Goal: Transaction & Acquisition: Purchase product/service

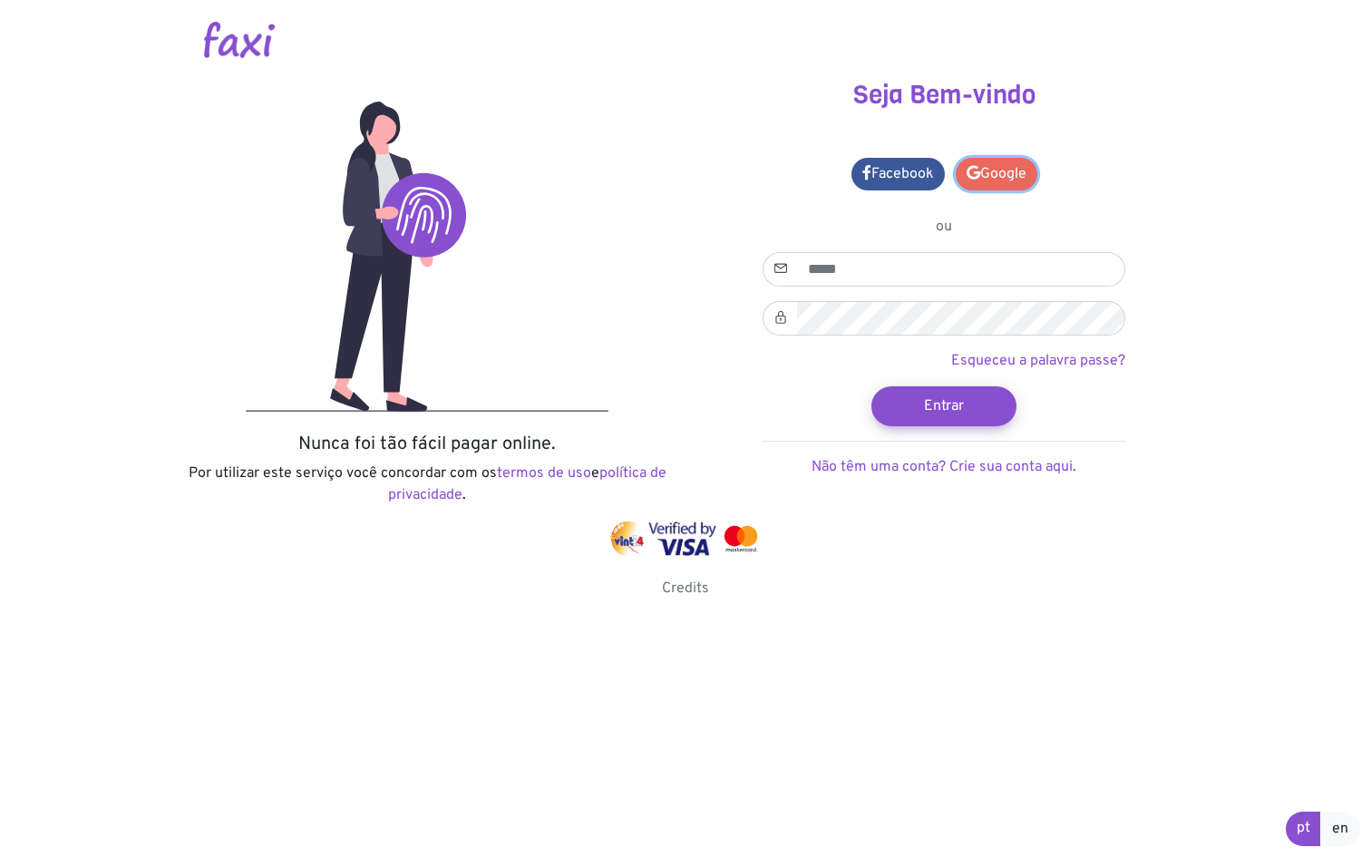
click at [994, 178] on link "Google" at bounding box center [997, 174] width 82 height 33
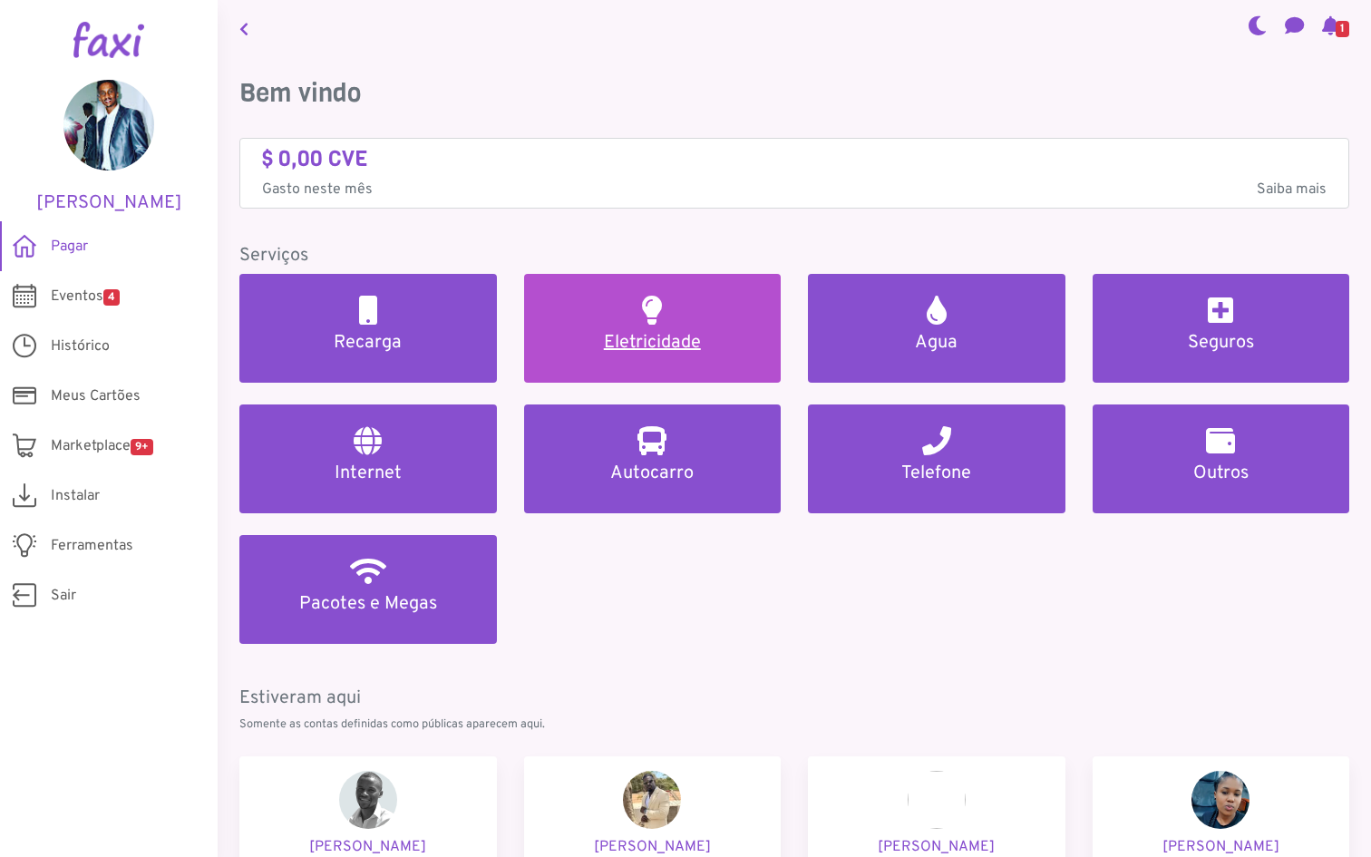
click at [711, 330] on link "Eletricidade" at bounding box center [652, 328] width 257 height 109
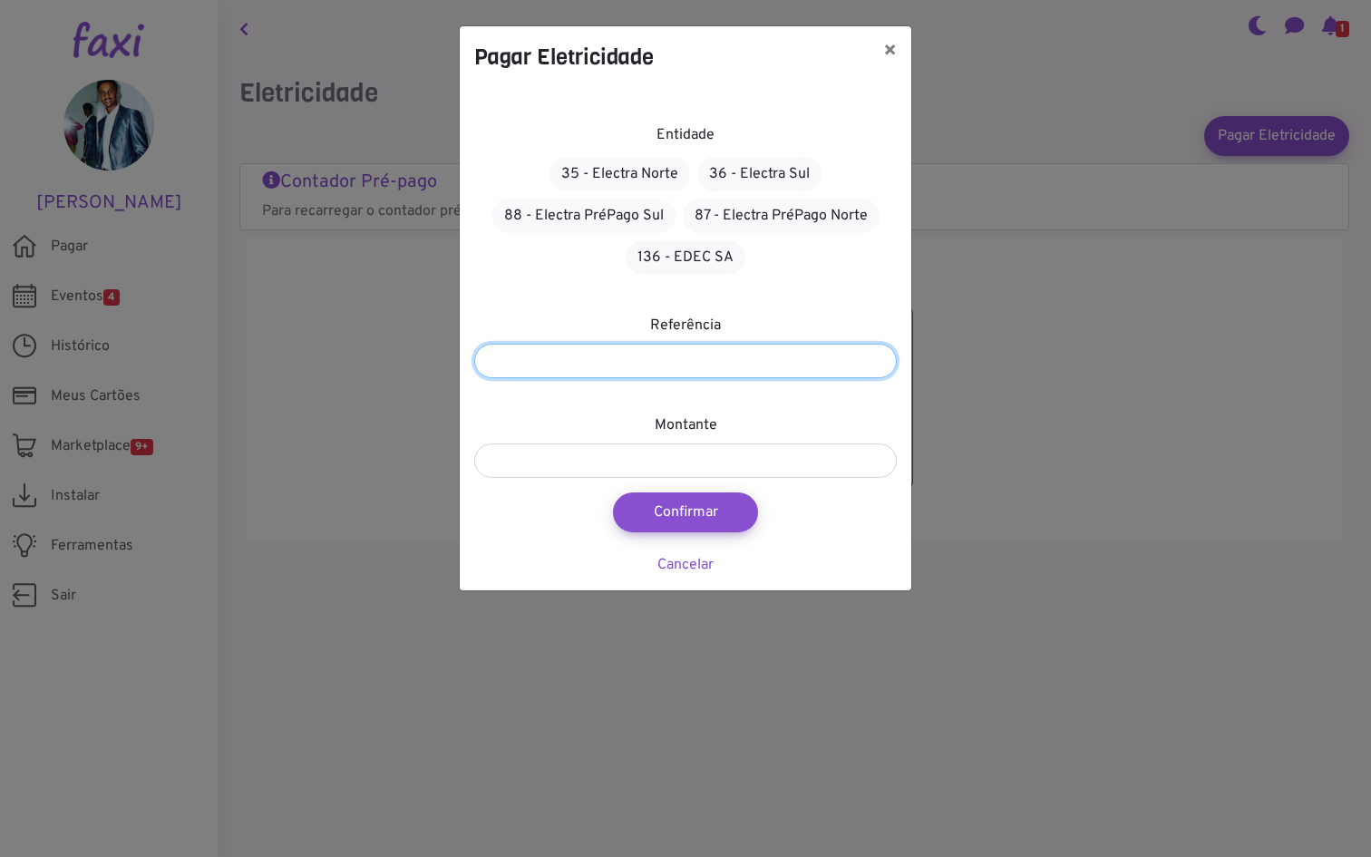
click at [657, 357] on input "number" at bounding box center [685, 361] width 422 height 34
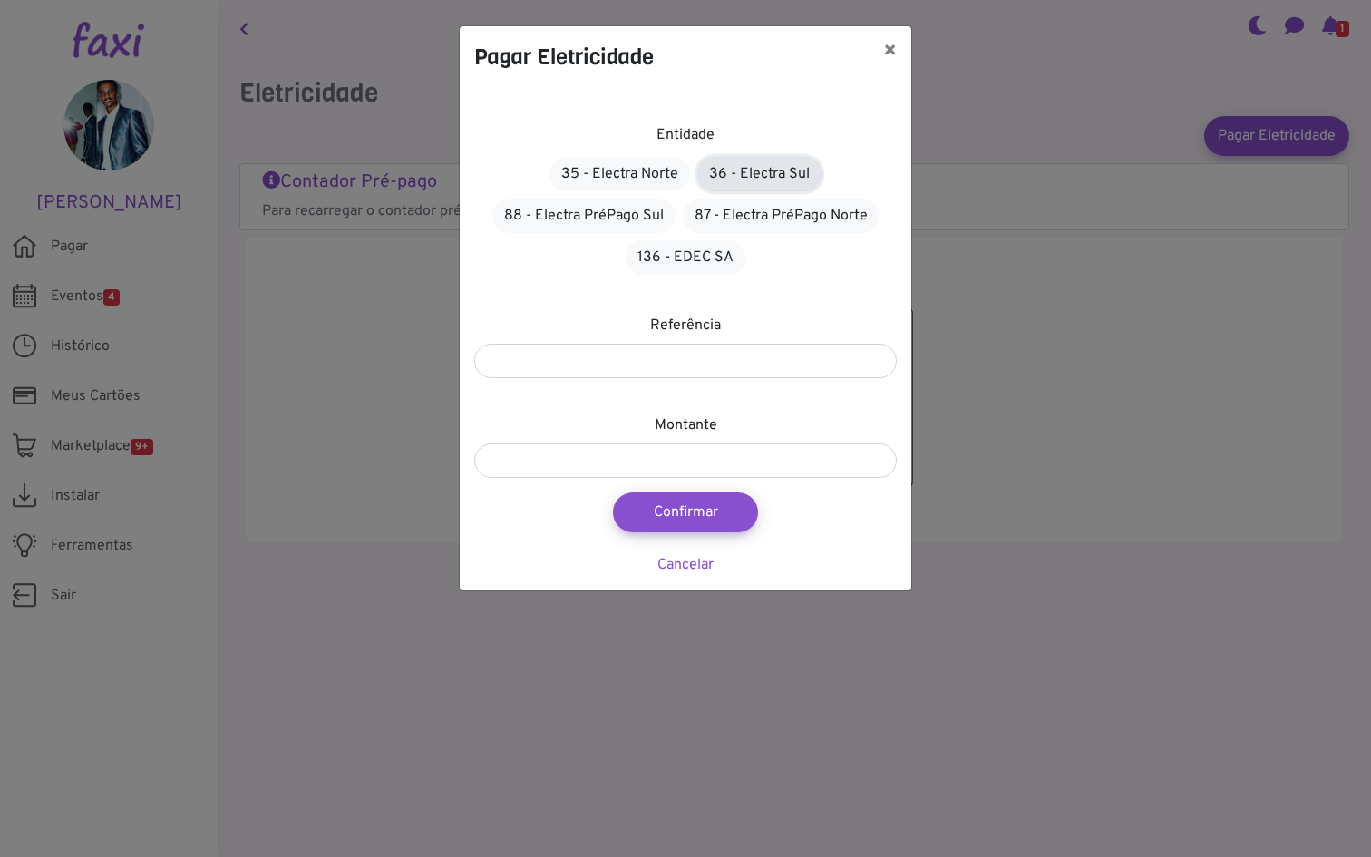
click at [768, 179] on link "36 - Electra Sul" at bounding box center [759, 174] width 124 height 34
click at [601, 214] on link "88 - Electra PréPago Sul" at bounding box center [583, 216] width 183 height 34
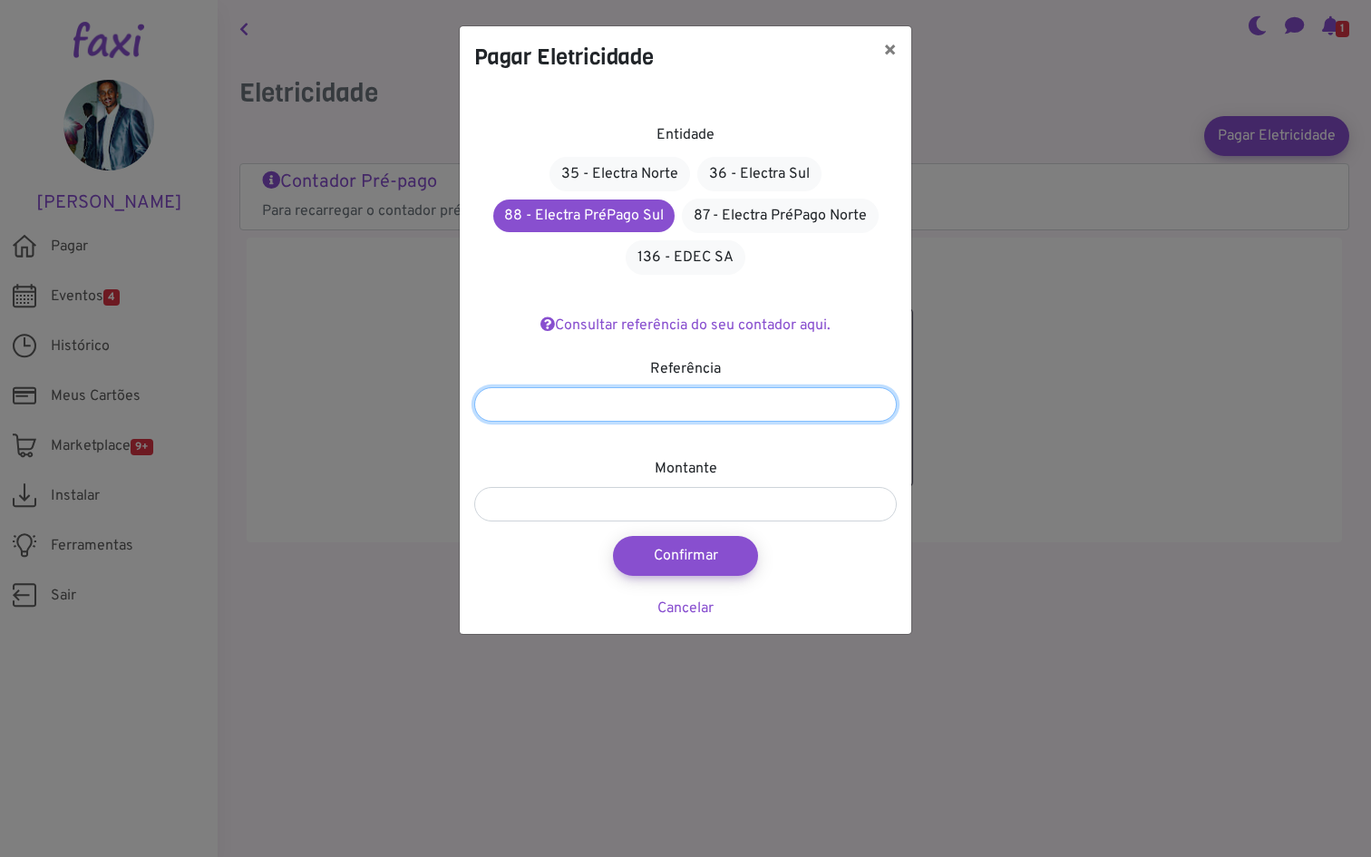
click at [654, 400] on input "number" at bounding box center [685, 404] width 422 height 34
type input "*********"
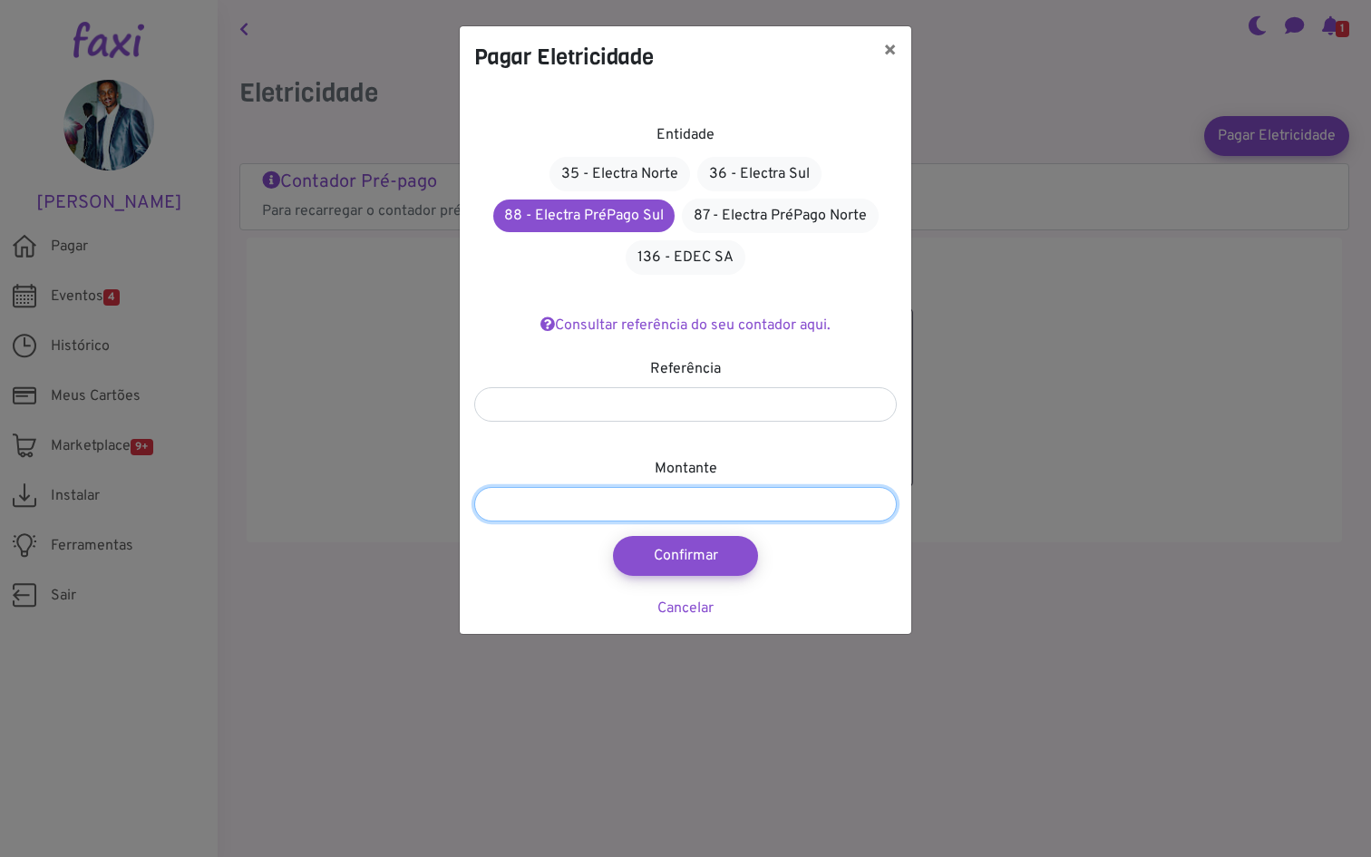
click at [585, 510] on input "number" at bounding box center [685, 504] width 422 height 34
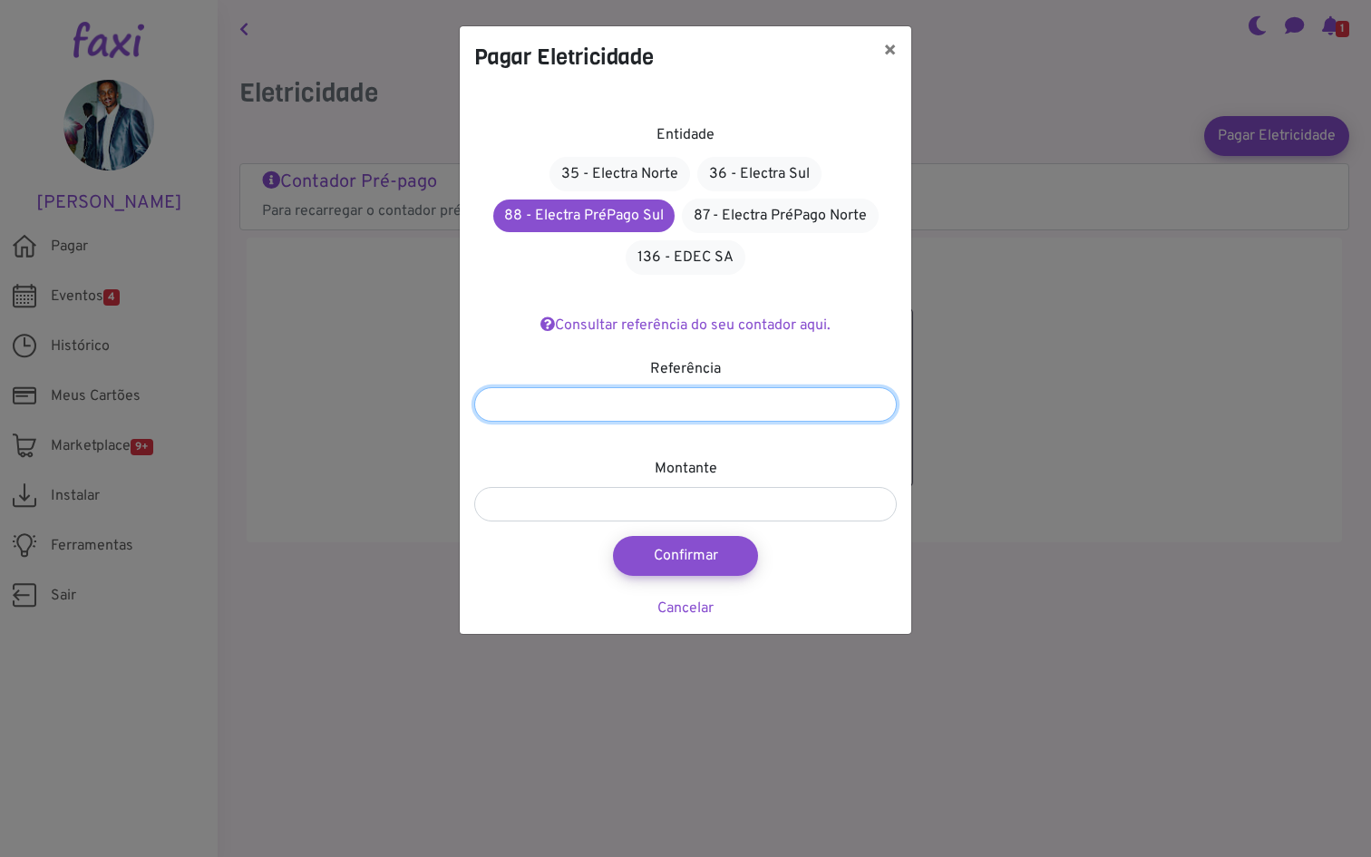
drag, startPoint x: 515, startPoint y: 405, endPoint x: 453, endPoint y: 404, distance: 61.7
click at [452, 404] on div "Pagar Eletricidade × Entidade 35 - Electra Norte 36 - Electra Sul 88 - Electra …" at bounding box center [685, 428] width 1371 height 857
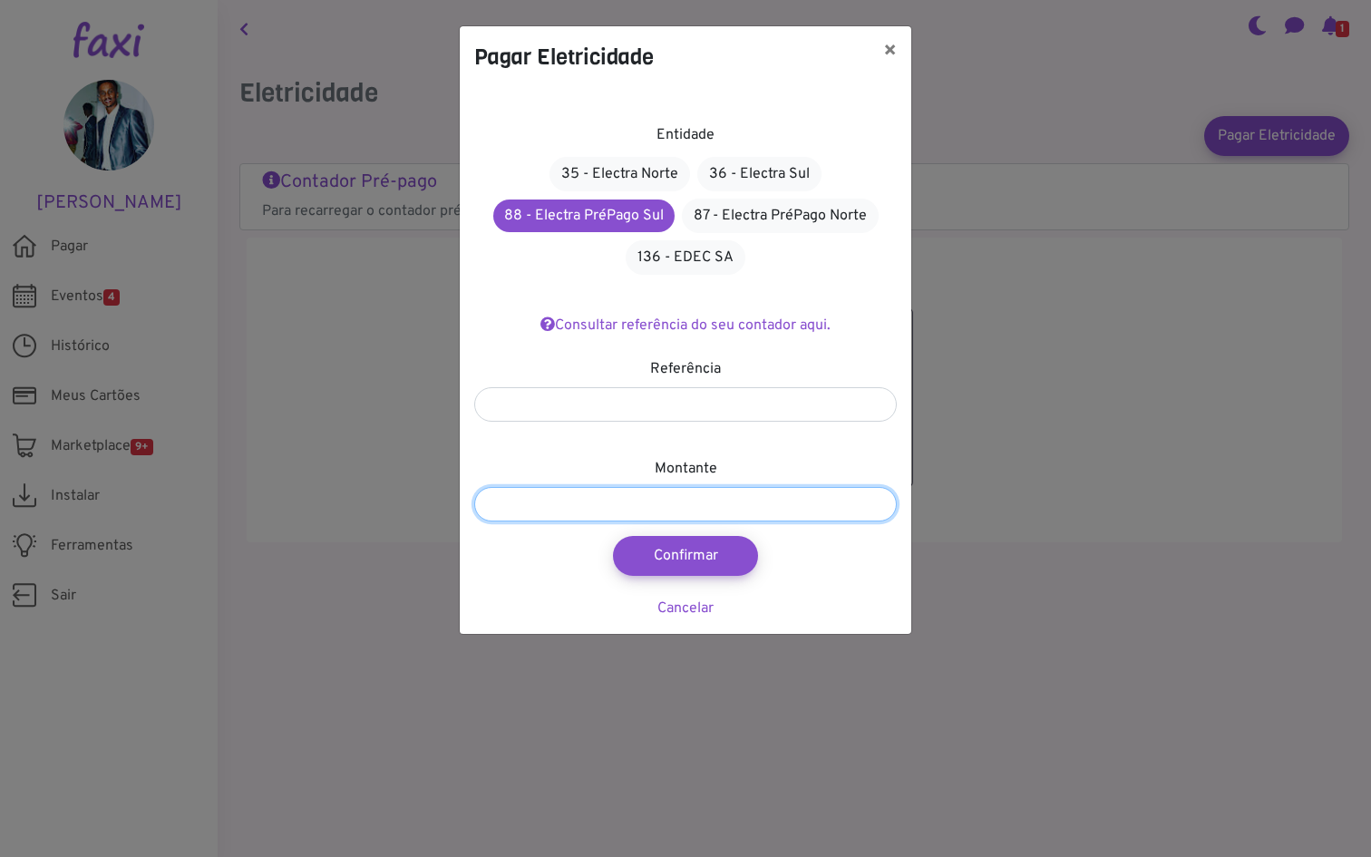
click at [562, 510] on input "number" at bounding box center [685, 504] width 422 height 34
type input "****"
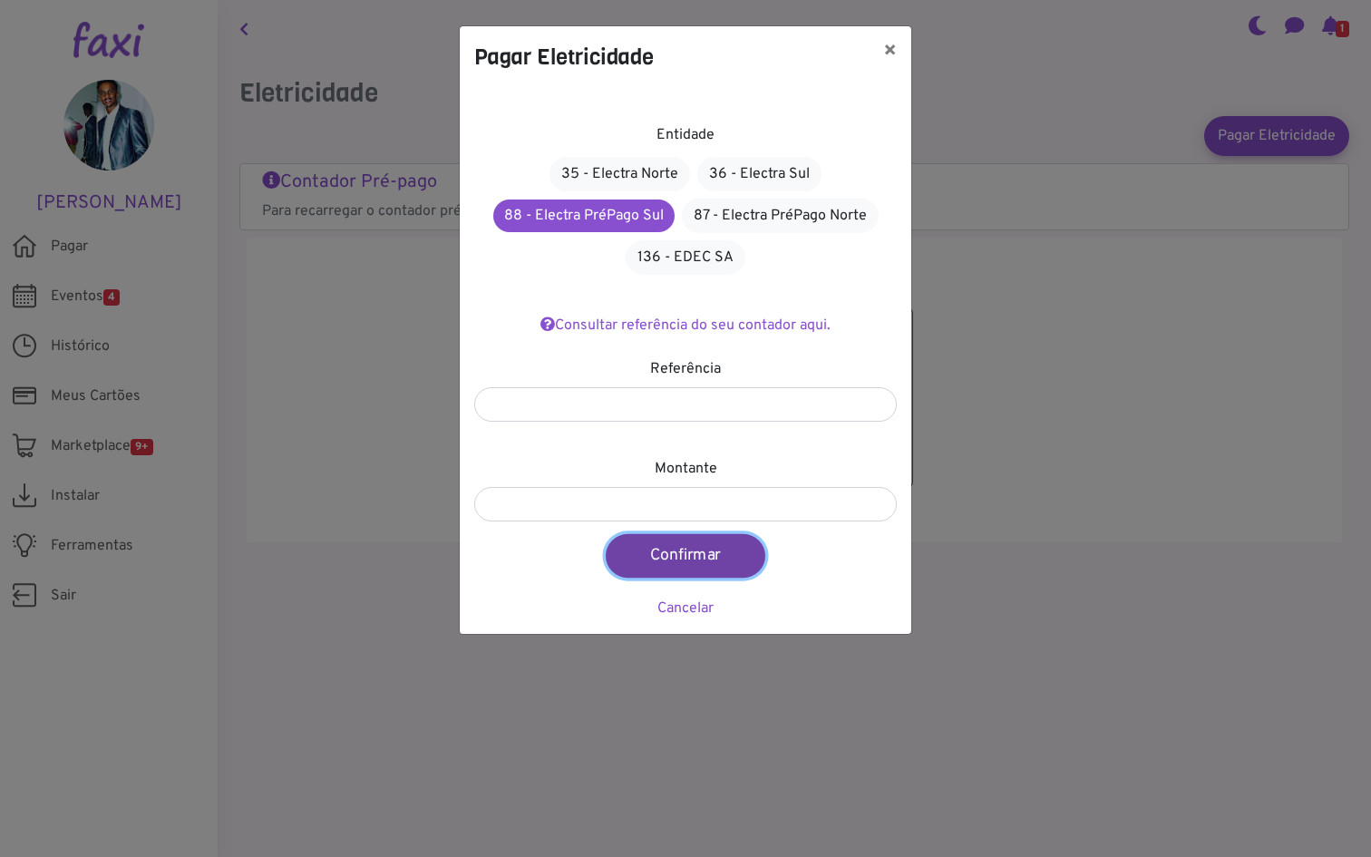
click at [670, 560] on button "Confirmar" at bounding box center [686, 556] width 160 height 44
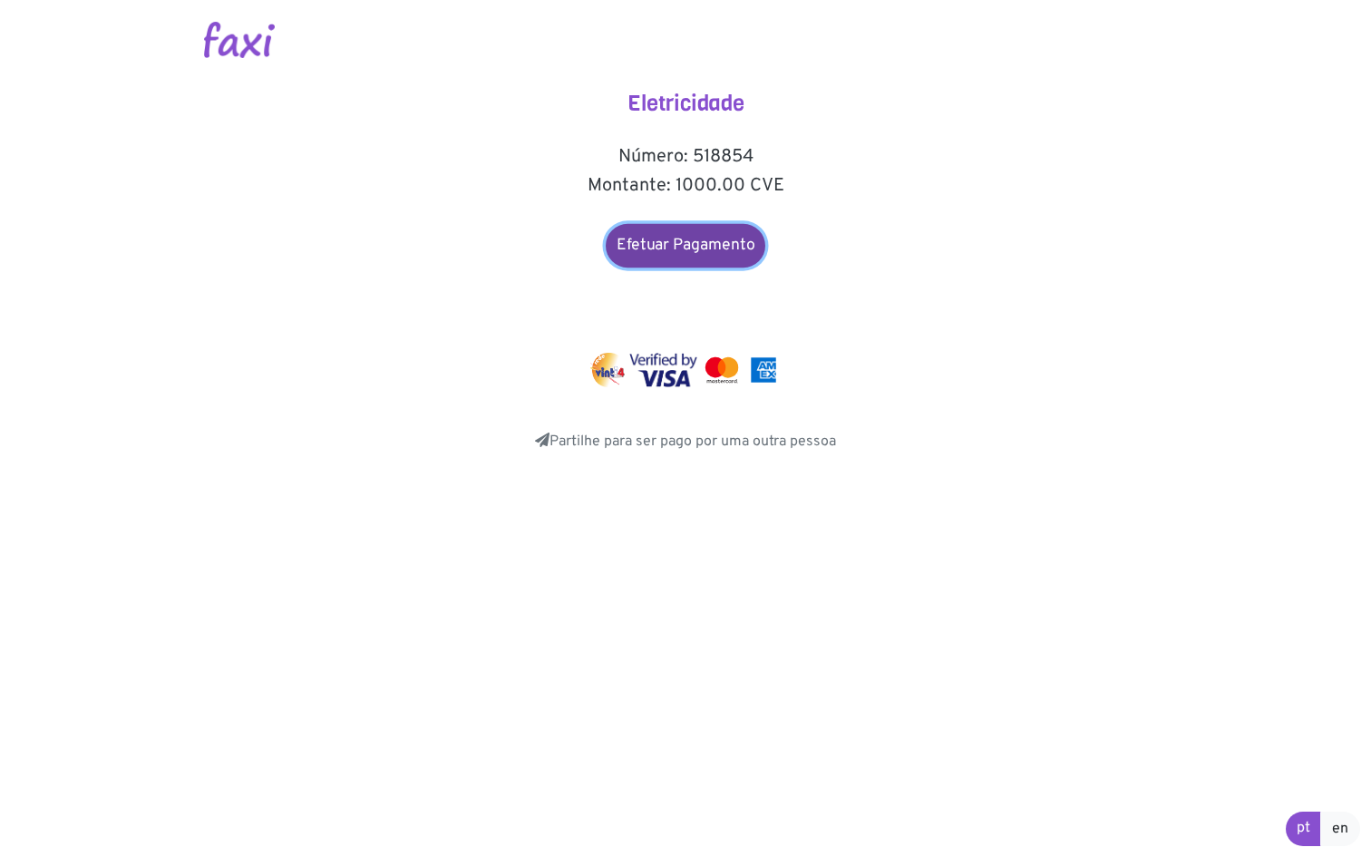
click at [691, 237] on link "Efetuar Pagamento" at bounding box center [686, 246] width 160 height 44
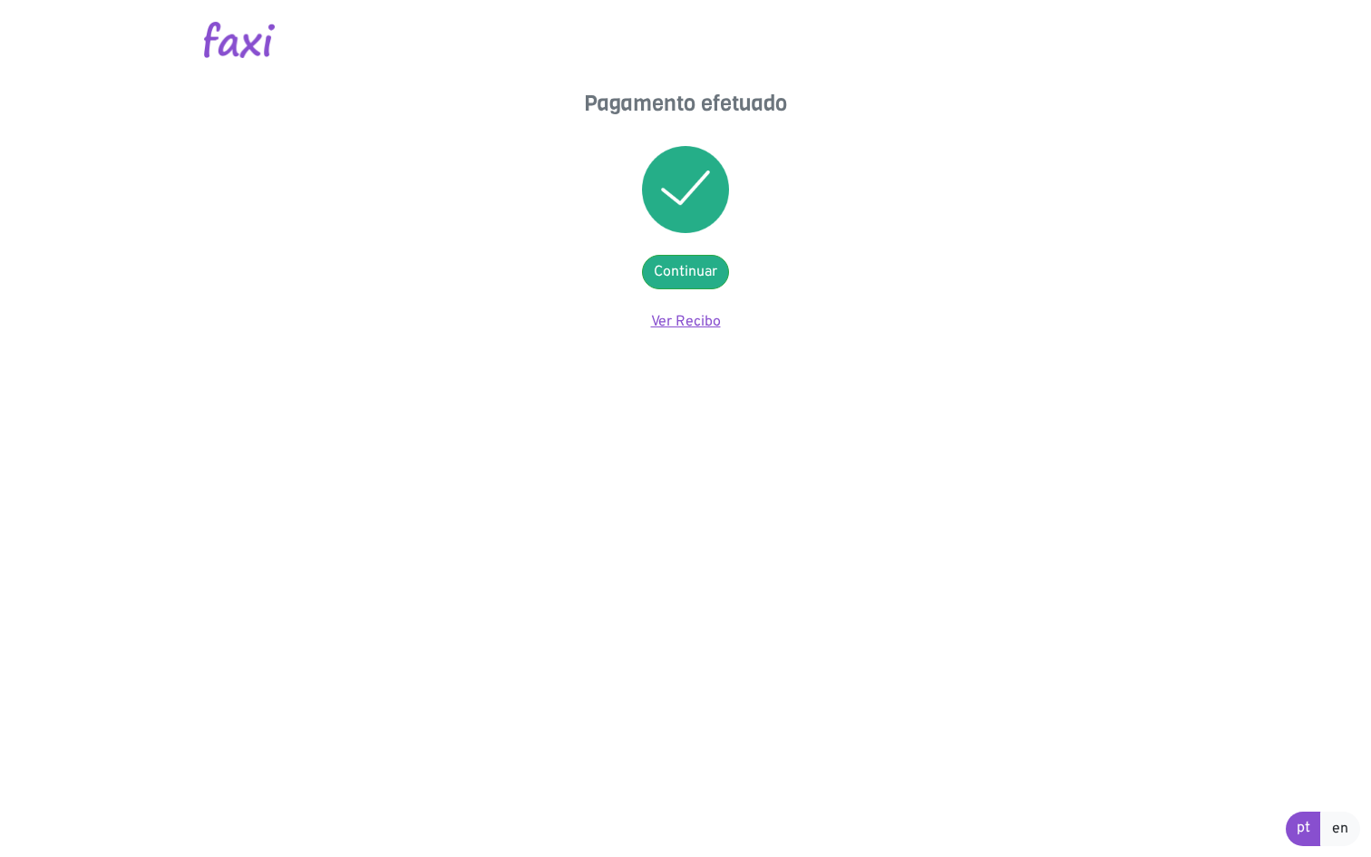
click at [674, 321] on link "Ver Recibo" at bounding box center [686, 322] width 70 height 18
